Goal: Information Seeking & Learning: Find specific fact

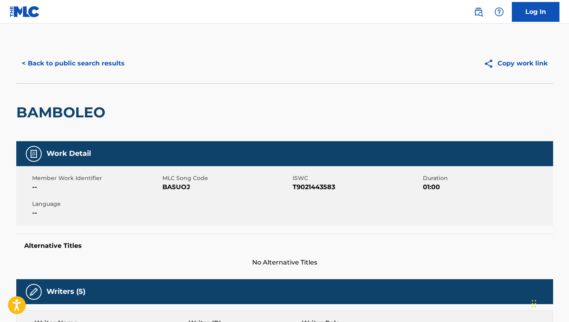
click at [101, 62] on button "< Back to public search results" at bounding box center [73, 64] width 114 height 20
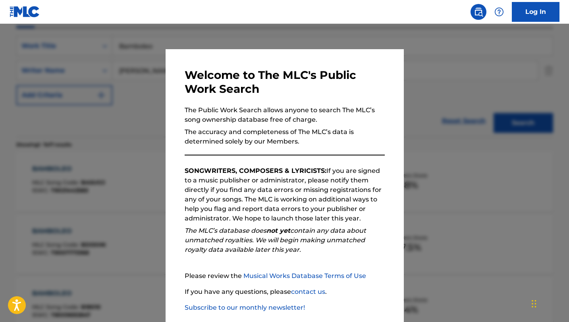
click at [105, 178] on div at bounding box center [284, 185] width 569 height 322
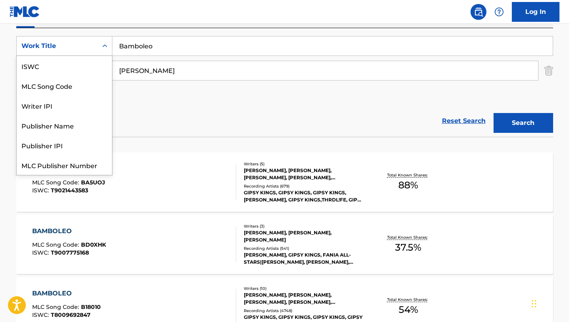
click at [85, 50] on div "Work Title" at bounding box center [56, 46] width 71 height 10
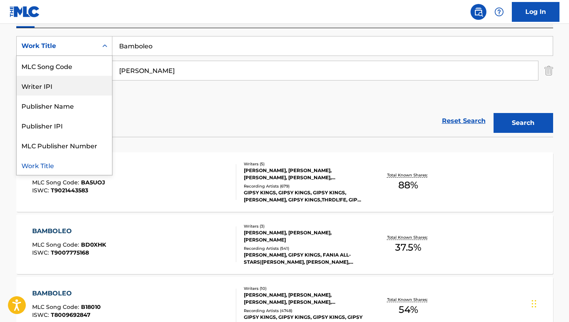
scroll to position [0, 0]
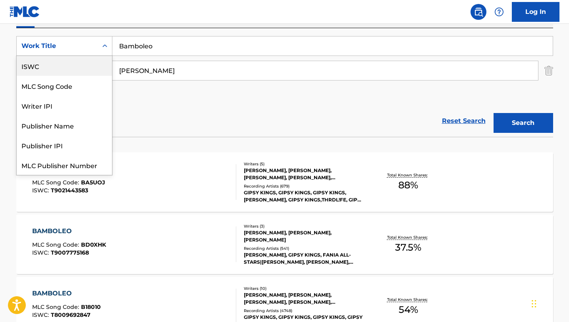
click at [62, 74] on div "ISWC" at bounding box center [64, 66] width 95 height 20
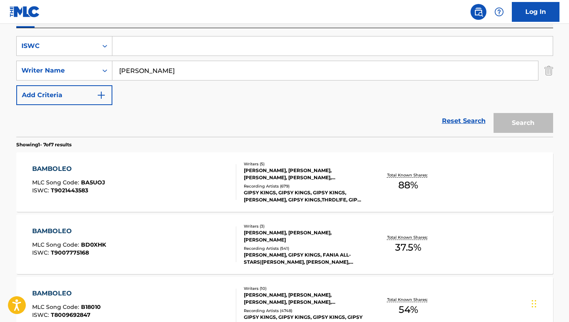
click at [156, 50] on input "Search Form" at bounding box center [332, 46] width 440 height 19
paste input ""T7032138197 ""
click at [123, 44] on input ""T7032138197" at bounding box center [332, 46] width 440 height 19
type input "T7032138197"
drag, startPoint x: 183, startPoint y: 70, endPoint x: 83, endPoint y: 55, distance: 101.1
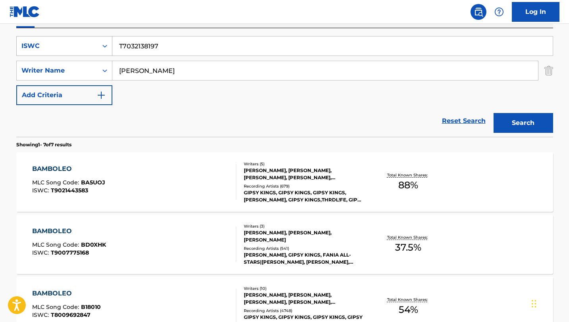
click at [83, 55] on div "SearchWithCriteria8d80310f-a34d-4f26-a29f-b8e9623e4df5 ISWC T7032138197 SearchW…" at bounding box center [284, 70] width 537 height 69
click at [493, 113] on button "Search" at bounding box center [523, 123] width 60 height 20
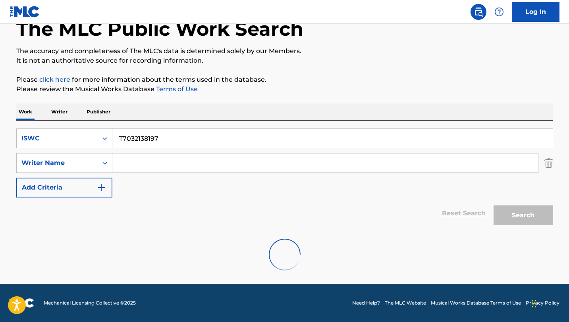
scroll to position [110, 0]
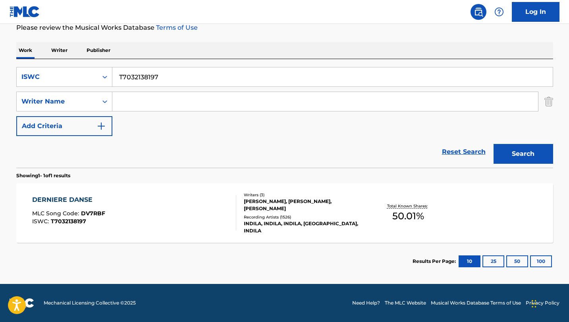
click at [178, 207] on div "DERNIERE DANSE MLC Song Code : DV7RBF ISWC : T7032138197" at bounding box center [134, 213] width 204 height 36
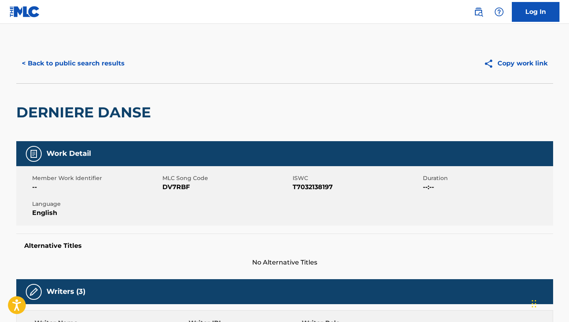
click at [84, 60] on button "< Back to public search results" at bounding box center [73, 64] width 114 height 20
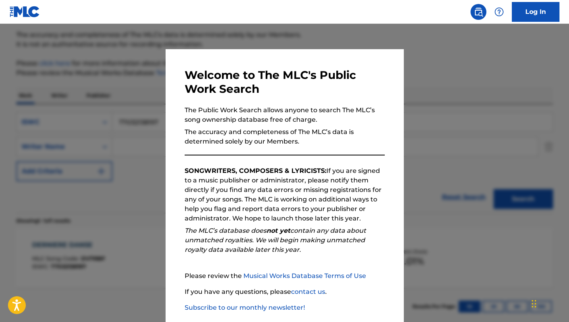
click at [98, 112] on div at bounding box center [284, 185] width 569 height 322
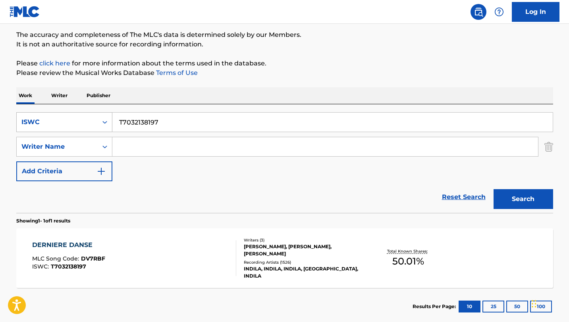
drag, startPoint x: 171, startPoint y: 121, endPoint x: 82, endPoint y: 113, distance: 89.3
click at [82, 113] on div "SearchWithCriteria8d80310f-a34d-4f26-a29f-b8e9623e4df5 ISWC T7032138197" at bounding box center [284, 122] width 537 height 20
paste input "-703.265.247-6"
type input "T-703.265.247-6"
click at [493, 189] on button "Search" at bounding box center [523, 199] width 60 height 20
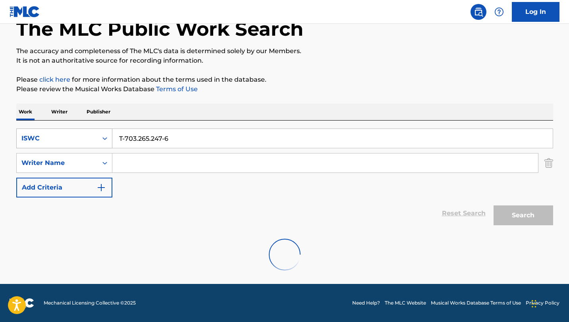
scroll to position [22, 0]
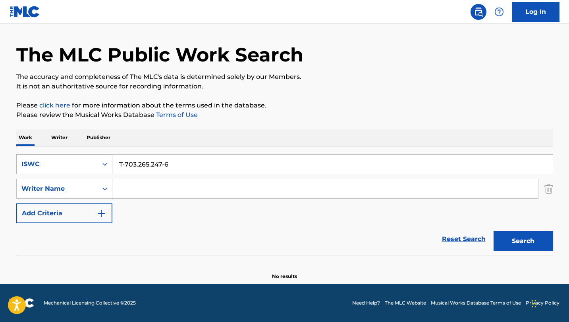
click at [83, 172] on div "ISWC" at bounding box center [64, 164] width 96 height 20
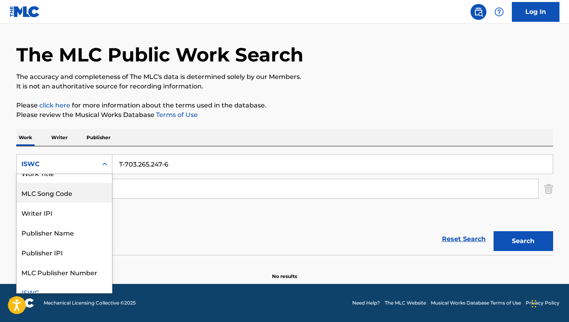
scroll to position [0, 0]
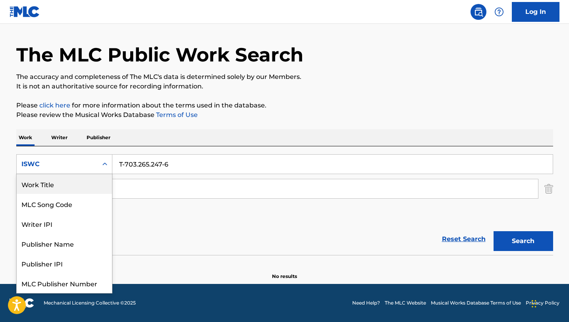
click at [60, 185] on div "Work Title" at bounding box center [64, 184] width 95 height 20
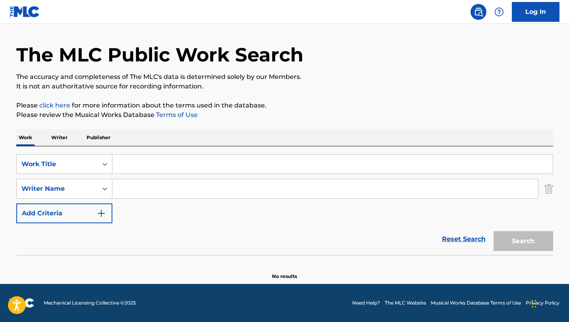
click at [192, 167] on input "Search Form" at bounding box center [332, 164] width 440 height 19
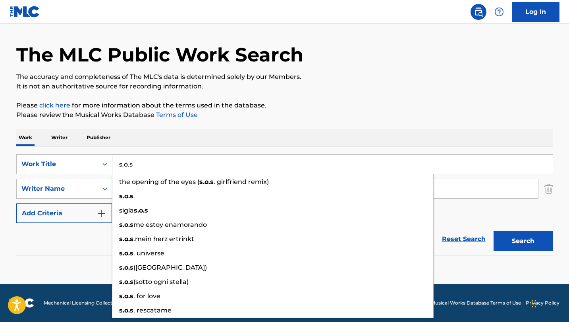
type input "s.o.s"
click at [402, 96] on div "The MLC Public Work Search The accuracy and completeness of The MLC's data is d…" at bounding box center [285, 150] width 556 height 259
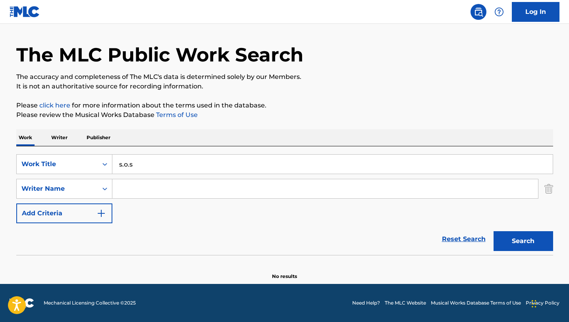
click at [225, 185] on input "Search Form" at bounding box center [324, 188] width 425 height 19
paste input "[PERSON_NAME]"
type input "[PERSON_NAME]"
click at [493, 231] on button "Search" at bounding box center [523, 241] width 60 height 20
